Goal: Check status: Check status

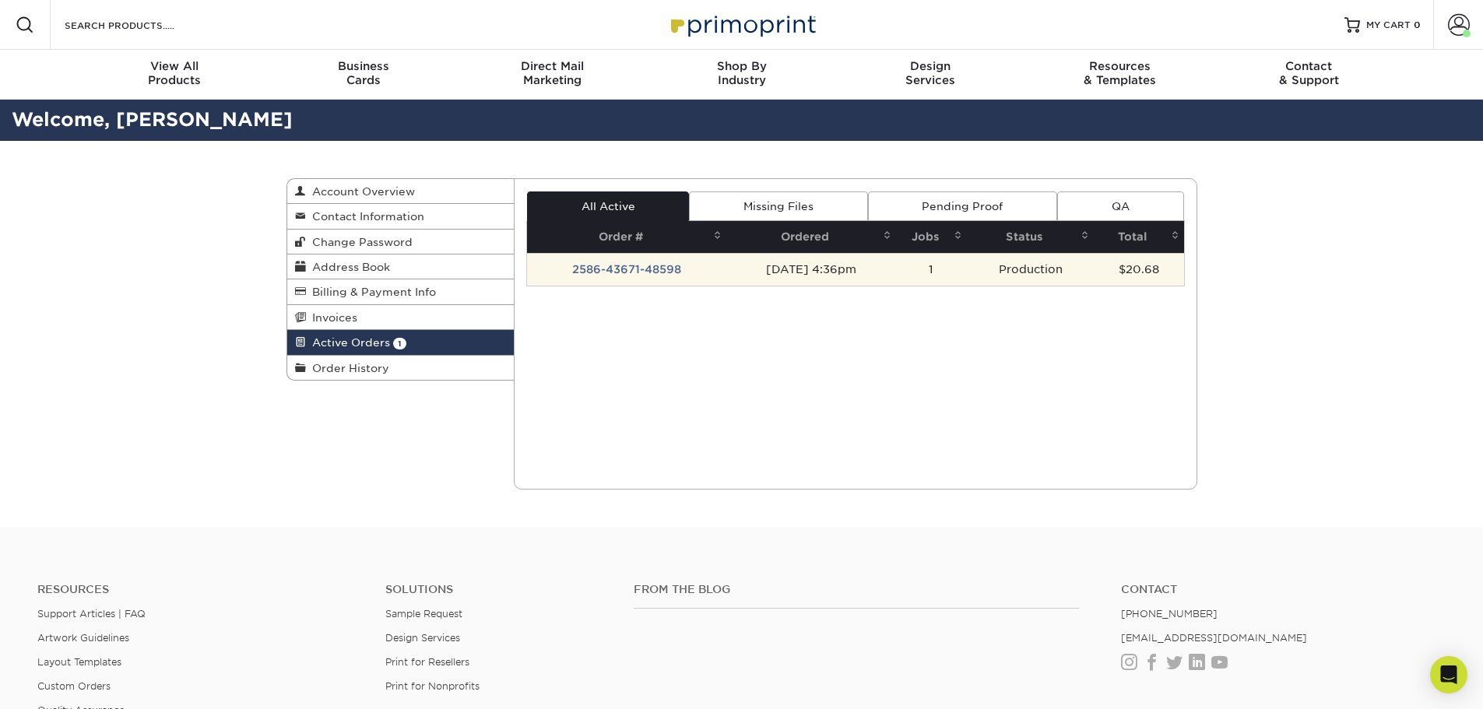
click at [614, 270] on td "2586-43671-48598" at bounding box center [626, 269] width 199 height 33
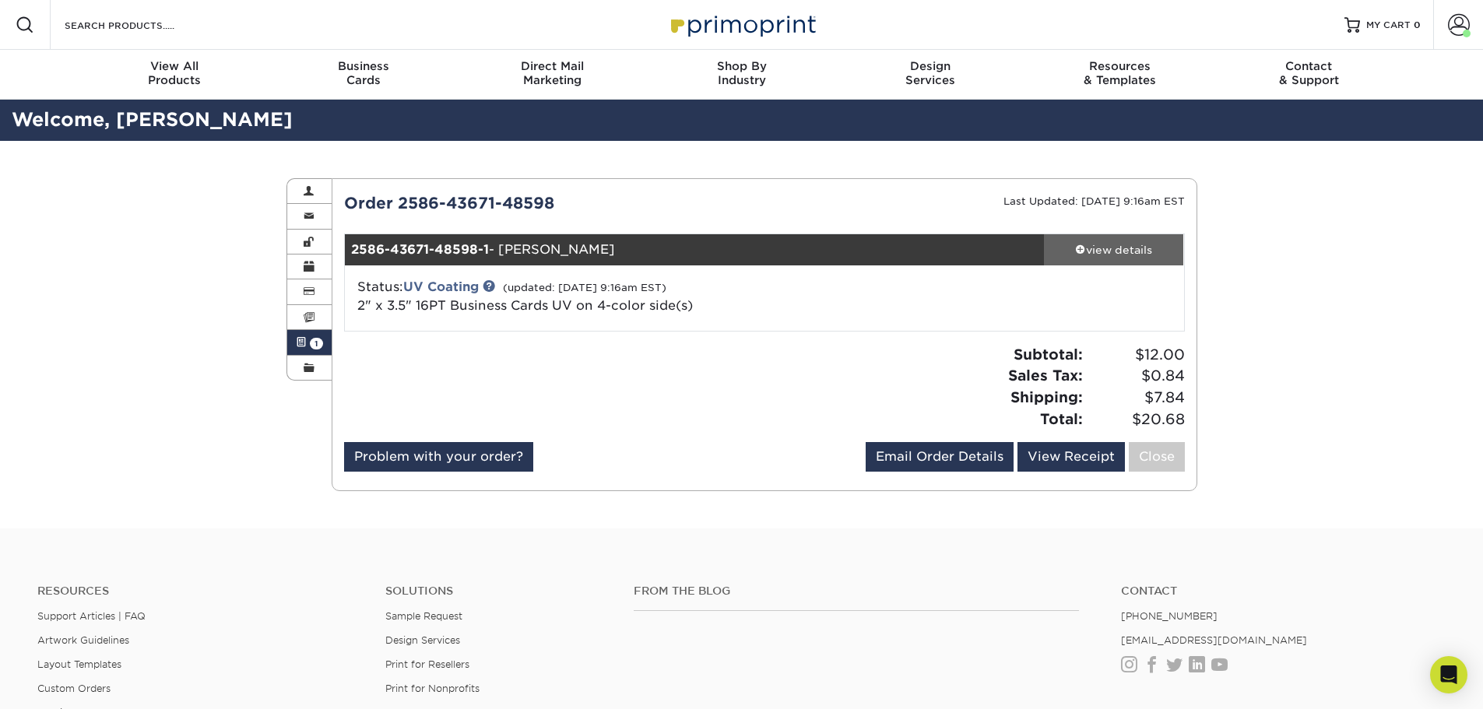
click at [1115, 252] on div "view details" at bounding box center [1114, 250] width 140 height 16
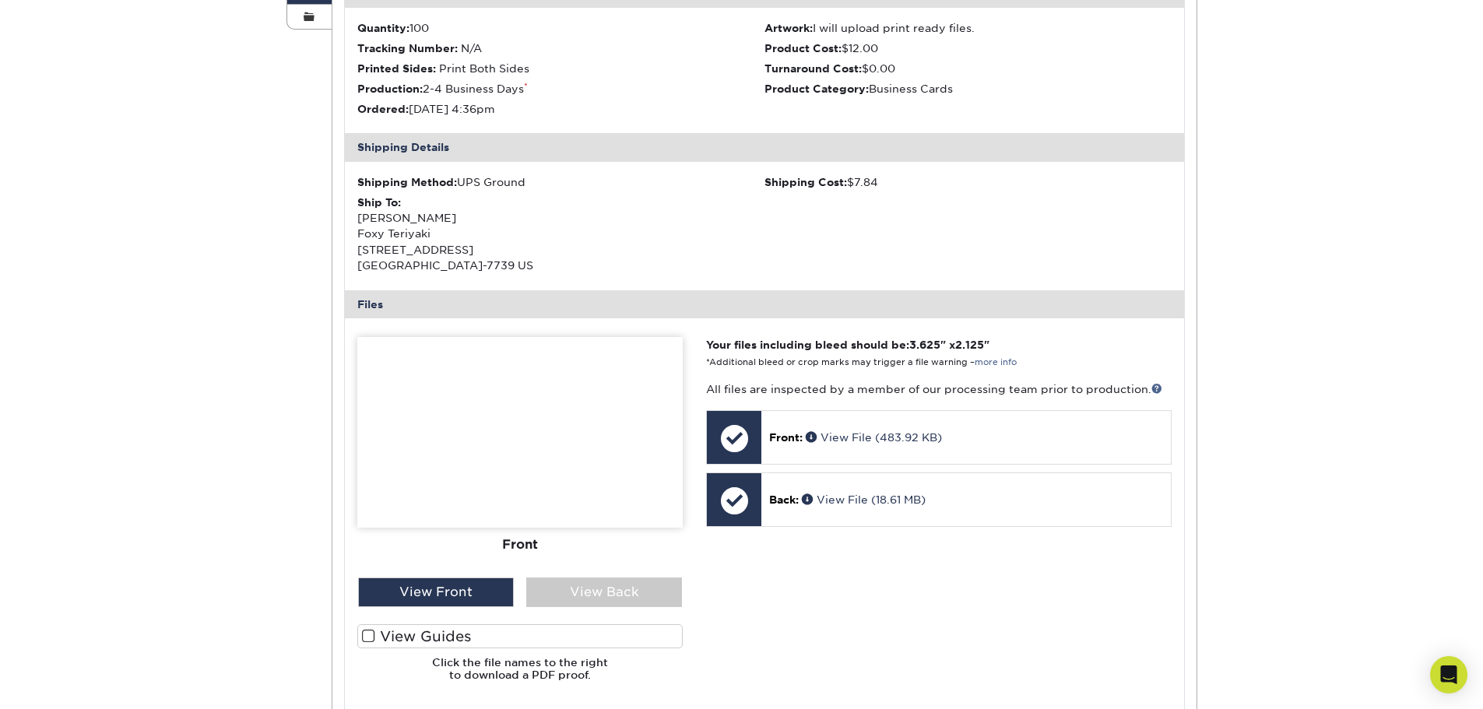
scroll to position [389, 0]
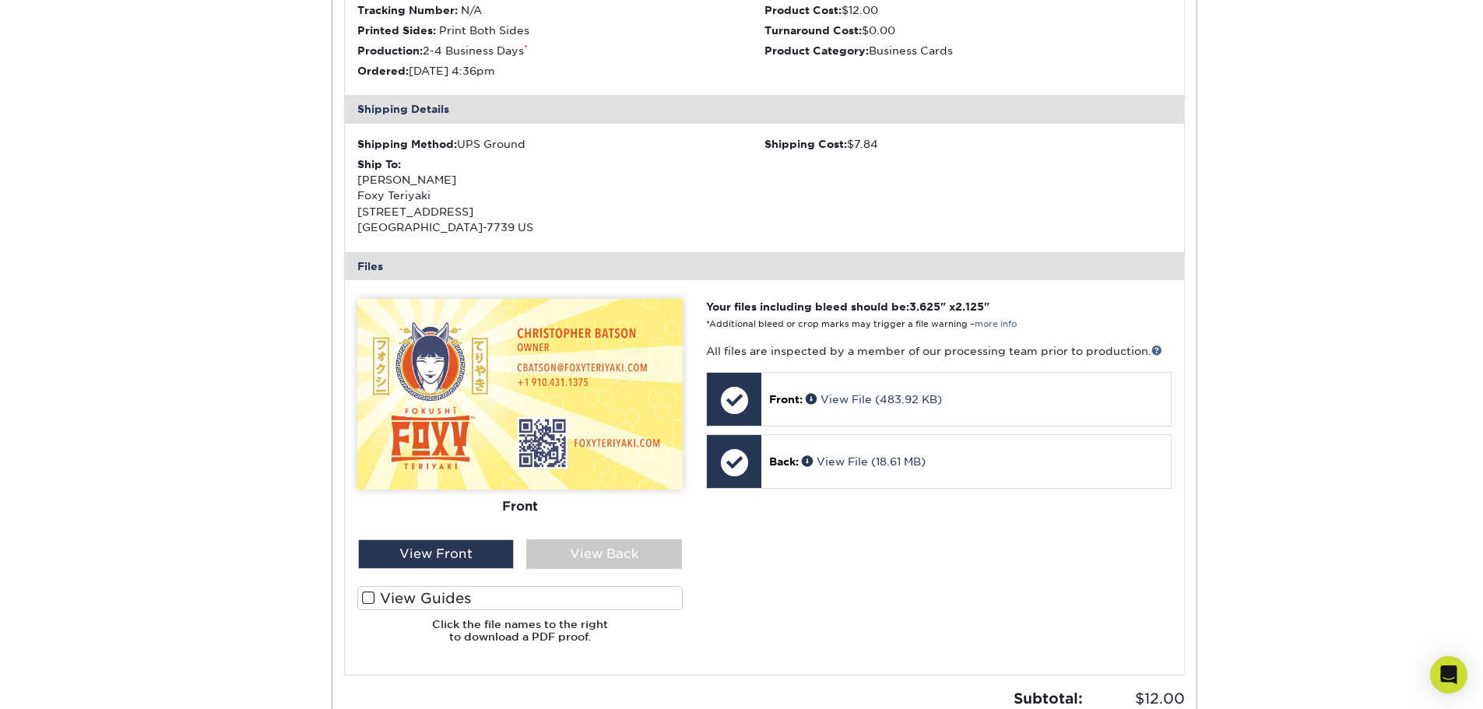
click at [370, 597] on span at bounding box center [368, 598] width 13 height 15
click at [0, 0] on input "View Guides" at bounding box center [0, 0] width 0 height 0
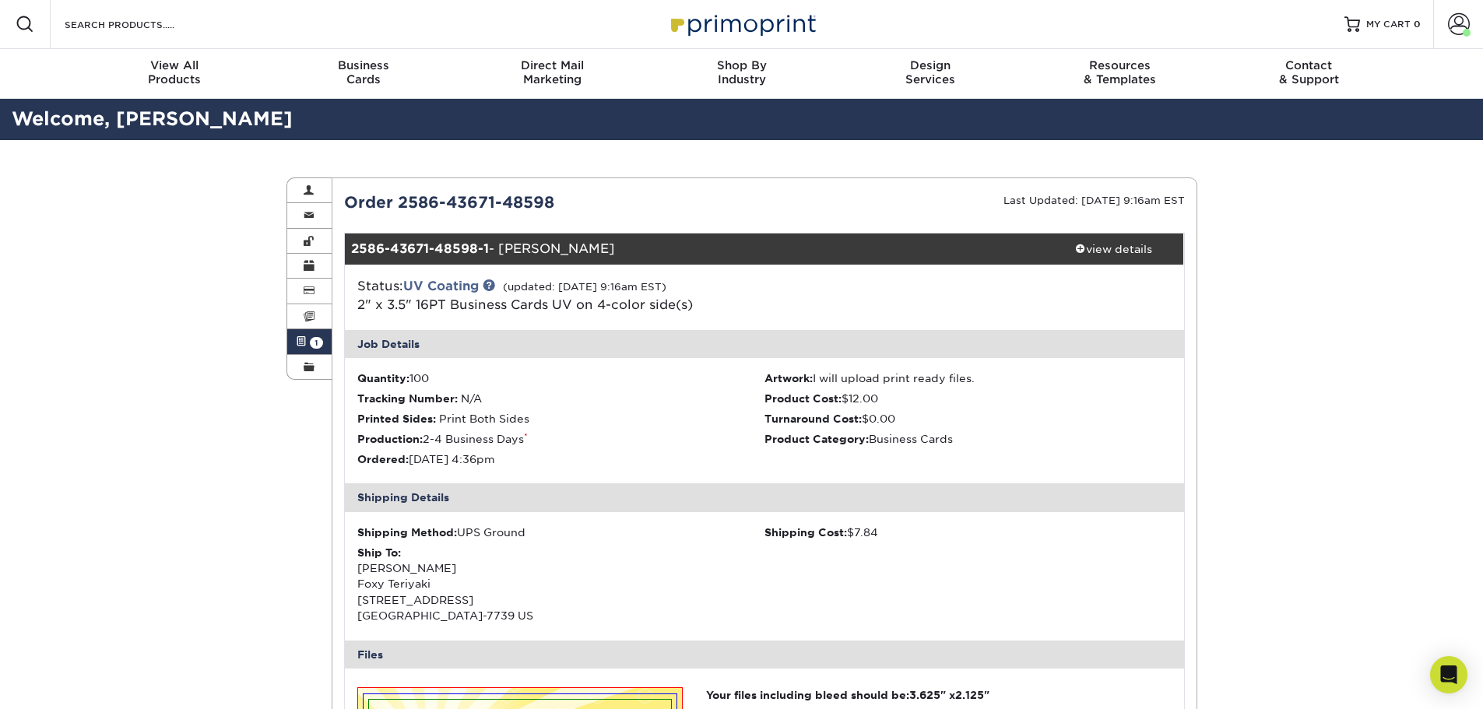
scroll to position [0, 0]
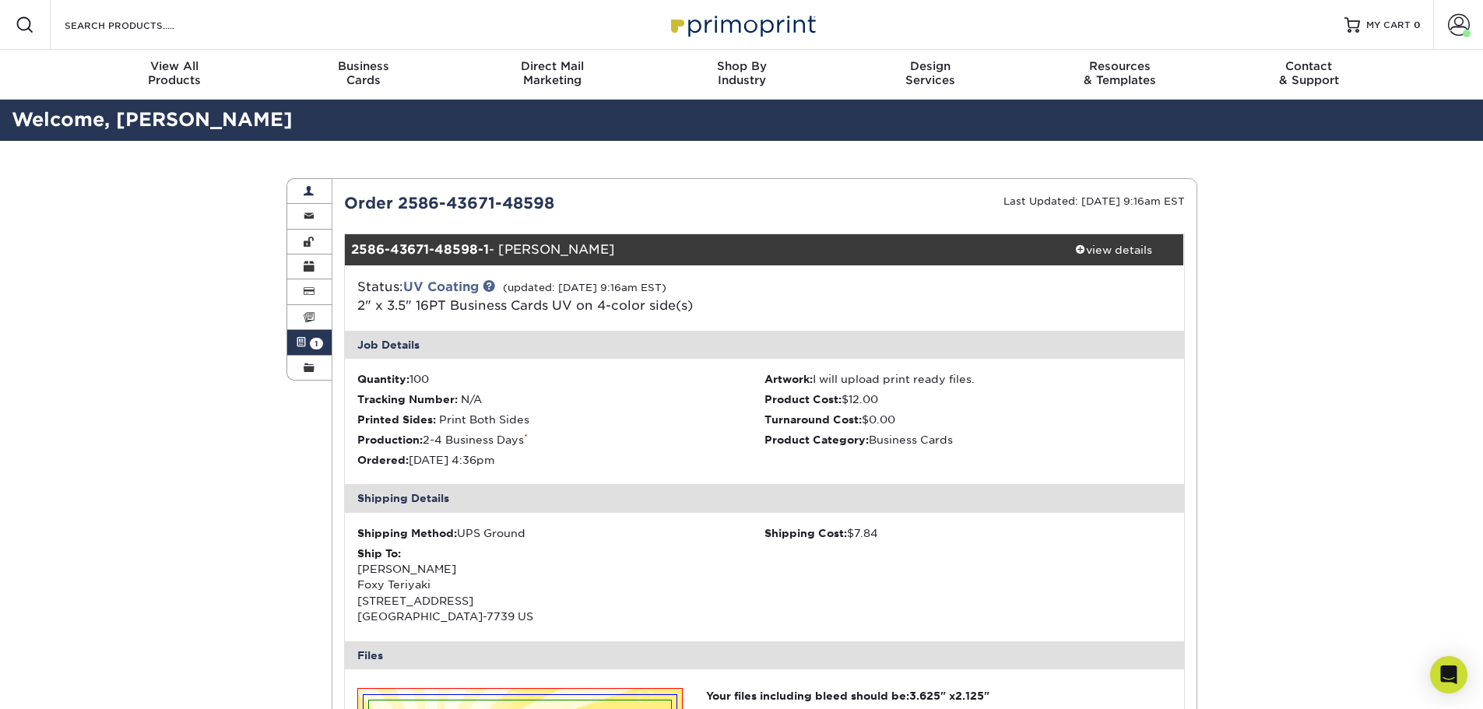
click at [312, 193] on span at bounding box center [309, 191] width 11 height 12
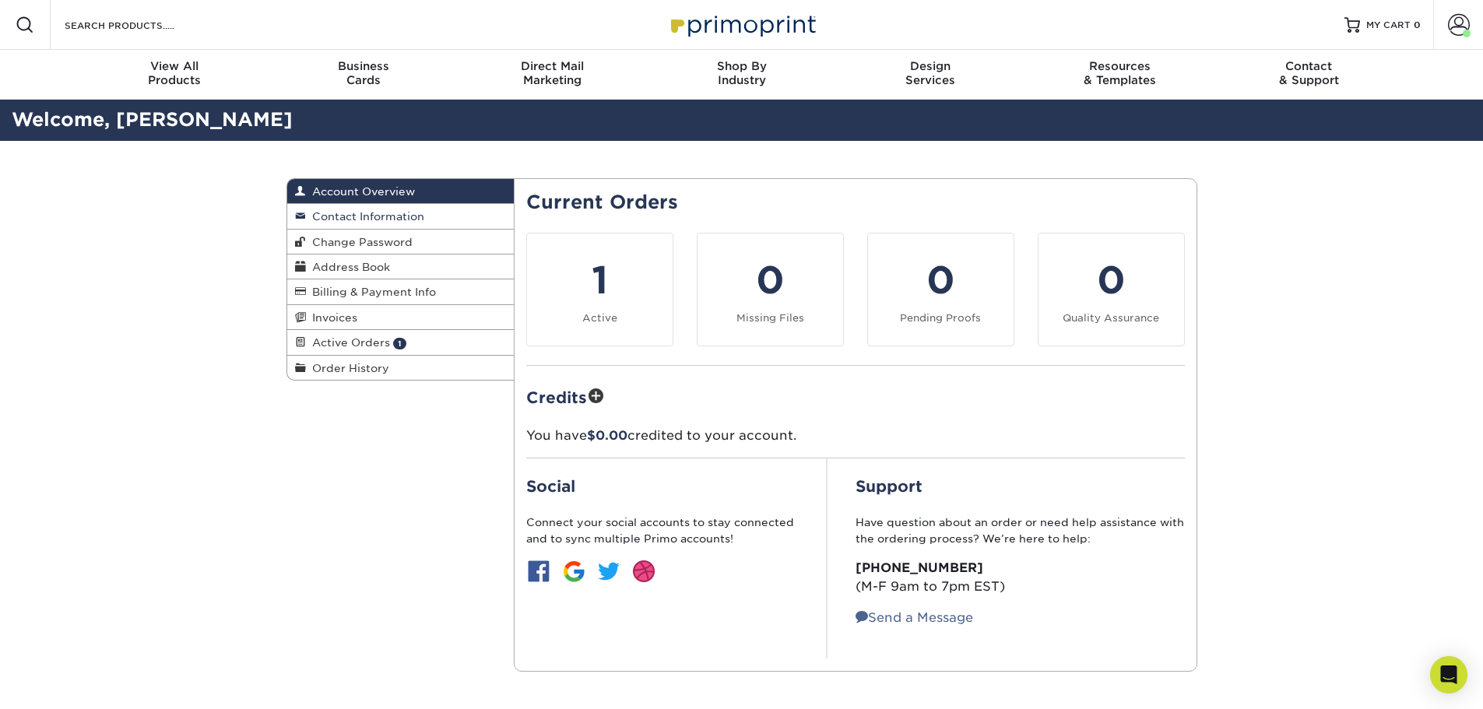
click at [316, 214] on span "Contact Information" at bounding box center [365, 216] width 118 height 12
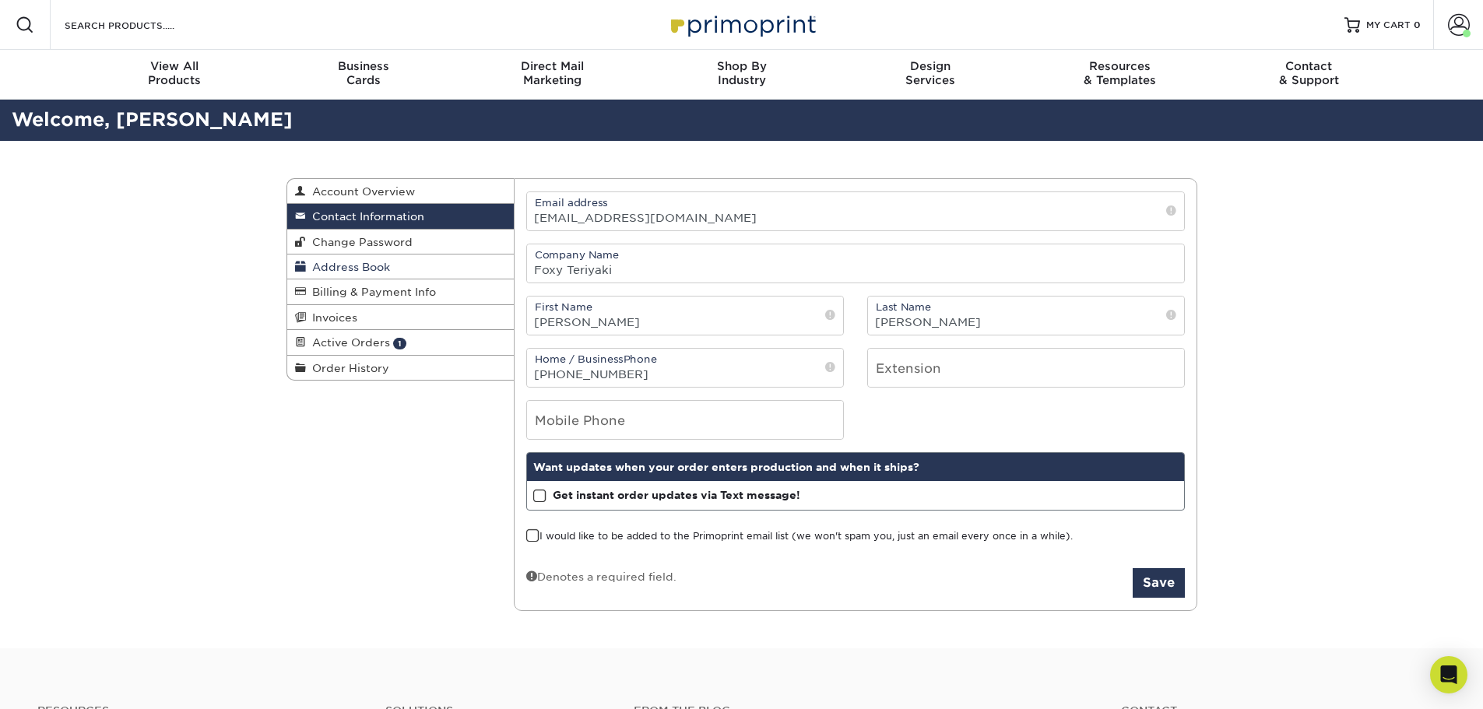
click at [331, 268] on span "Address Book" at bounding box center [348, 267] width 84 height 12
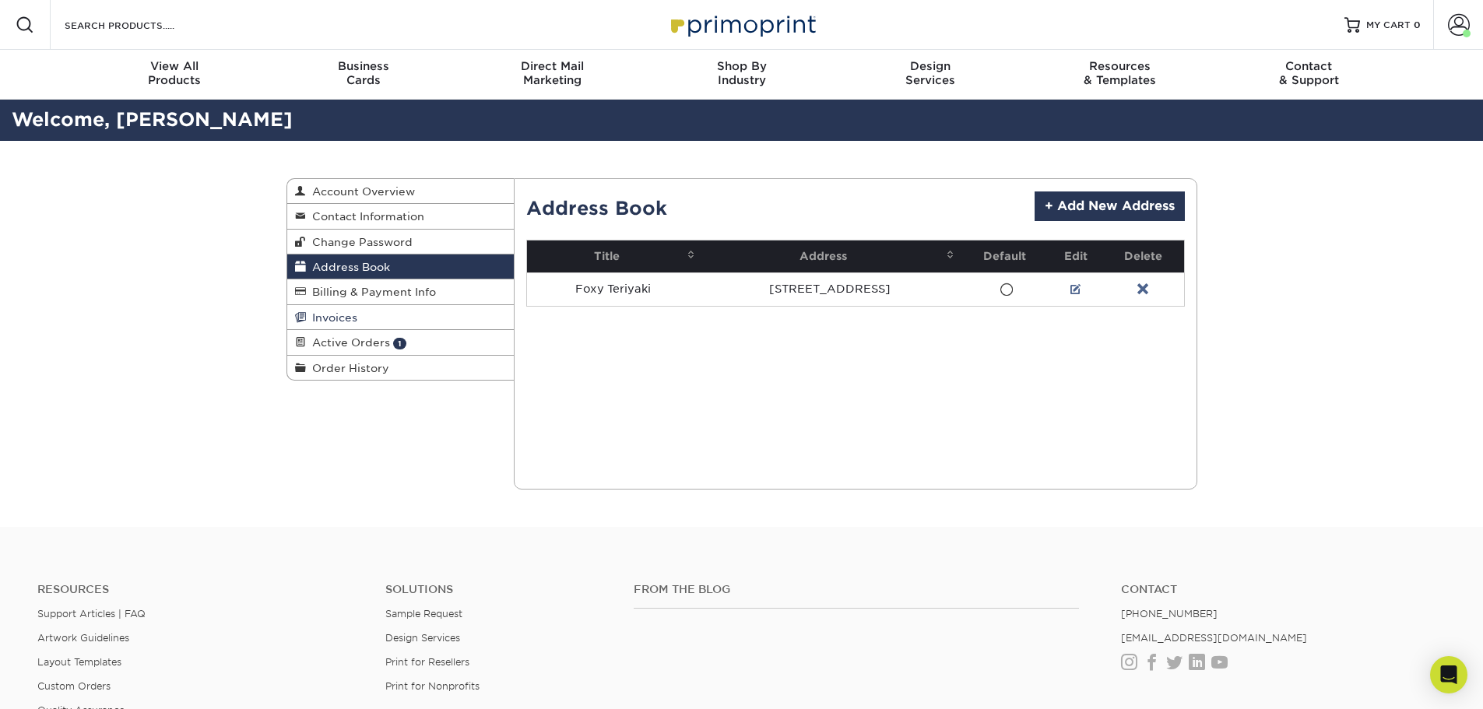
click at [332, 314] on span "Invoices" at bounding box center [331, 317] width 51 height 12
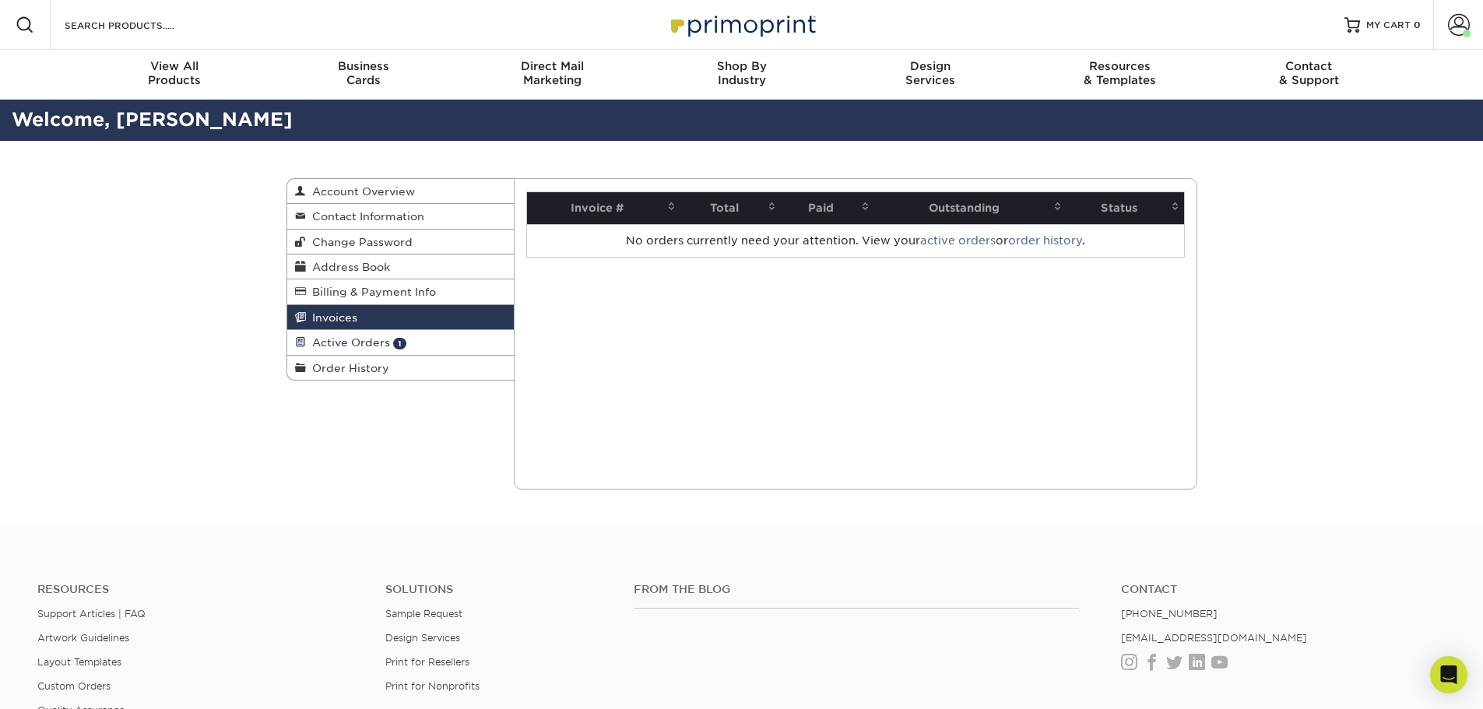
click at [331, 340] on span "Active Orders" at bounding box center [348, 342] width 84 height 12
